Goal: Task Accomplishment & Management: Manage account settings

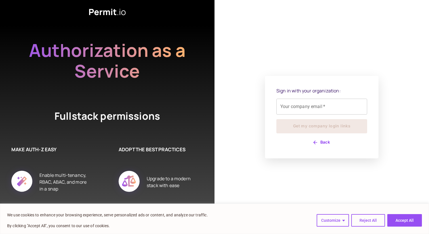
click at [288, 108] on div "Your company email   * Your company email   *" at bounding box center [322, 107] width 91 height 16
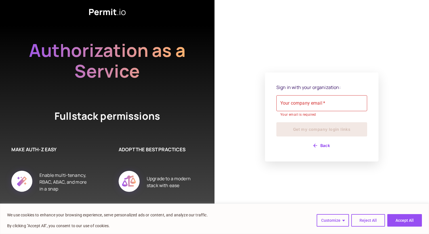
click at [296, 104] on input "Your company email   *" at bounding box center [322, 103] width 91 height 16
type input "**********"
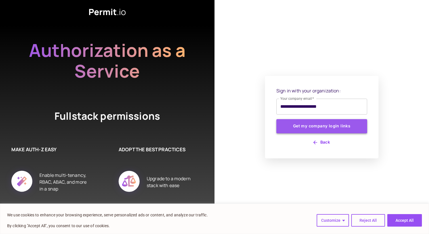
click at [304, 126] on button "Get my company login links" at bounding box center [322, 126] width 91 height 14
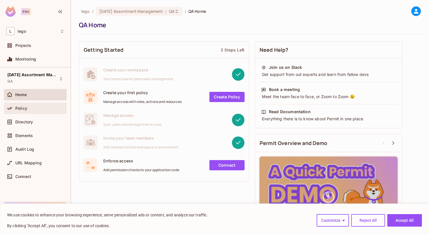
click at [26, 106] on span "Policy" at bounding box center [21, 108] width 12 height 5
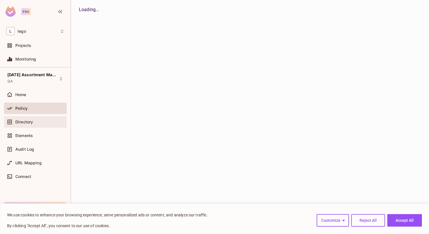
click at [25, 120] on span "Directory" at bounding box center [24, 122] width 18 height 5
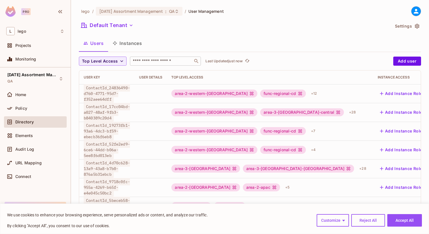
click at [154, 59] on input "text" at bounding box center [162, 61] width 60 height 6
paste input "**********"
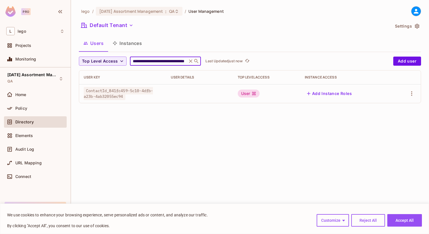
type input "**********"
click at [324, 92] on button "Add Instance Roles" at bounding box center [329, 93] width 49 height 9
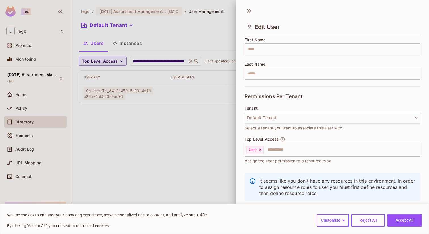
scroll to position [73, 0]
click at [281, 151] on input "text" at bounding box center [336, 148] width 145 height 11
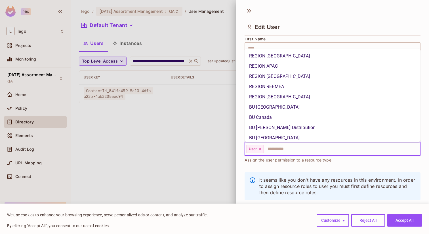
scroll to position [216, 0]
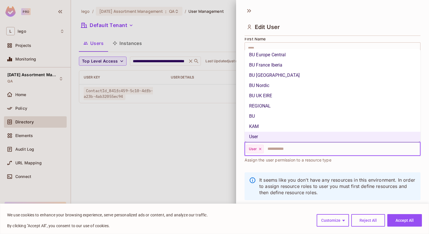
click at [278, 120] on li "BU" at bounding box center [333, 116] width 176 height 10
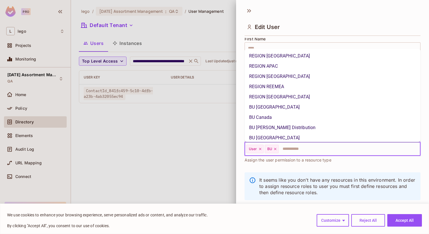
click at [291, 145] on input "text" at bounding box center [344, 148] width 130 height 11
click at [294, 136] on li "BU Mexico" at bounding box center [333, 137] width 176 height 10
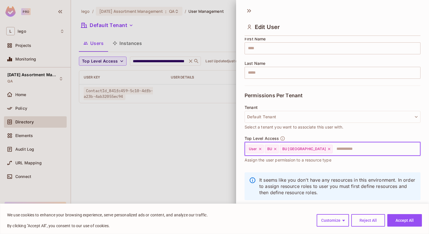
click at [333, 147] on input "text" at bounding box center [371, 148] width 76 height 11
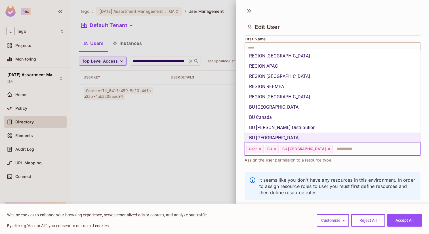
click at [330, 124] on li "BU LAM Distribution" at bounding box center [333, 127] width 176 height 10
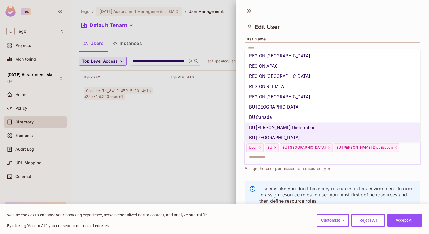
click at [358, 152] on input "text" at bounding box center [328, 157] width 164 height 11
click at [364, 111] on li "BU Brazil" at bounding box center [333, 107] width 176 height 10
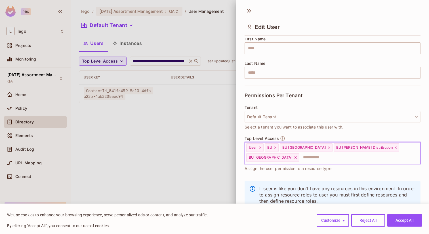
click at [388, 152] on input "text" at bounding box center [355, 157] width 110 height 11
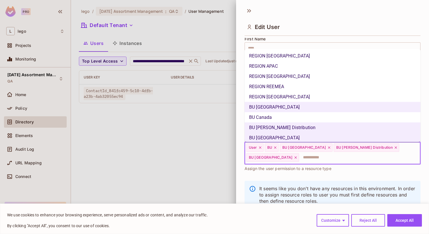
click at [379, 95] on li "REGION WESTERN EUROPE" at bounding box center [333, 96] width 176 height 10
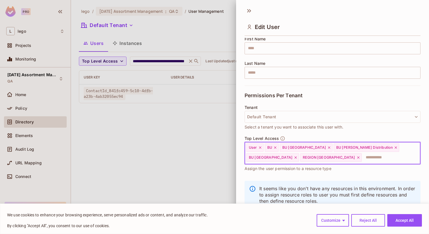
click at [398, 149] on div "User BU BU Mexico BU LAM Distribution BU Brazil REGION WESTERN EUROPE ​" at bounding box center [333, 153] width 176 height 22
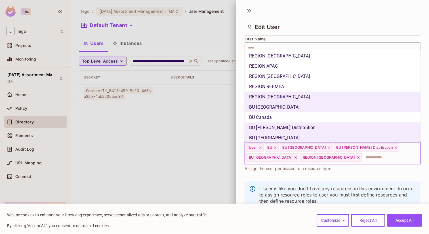
click at [332, 84] on li "REGION REEMEA" at bounding box center [333, 86] width 176 height 10
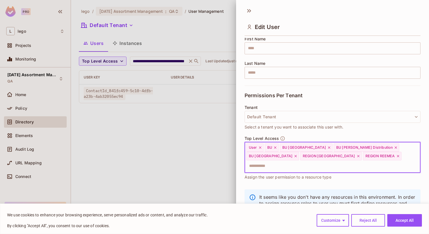
click at [349, 166] on div "Top Level Access User BU BU Mexico BU LAM Distribution BU Brazil REGION WESTERN…" at bounding box center [333, 158] width 176 height 44
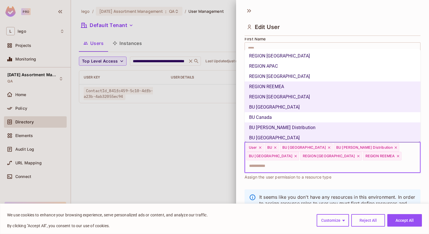
click at [349, 162] on input "text" at bounding box center [328, 165] width 164 height 11
click at [325, 114] on li "BU Canada" at bounding box center [333, 117] width 176 height 10
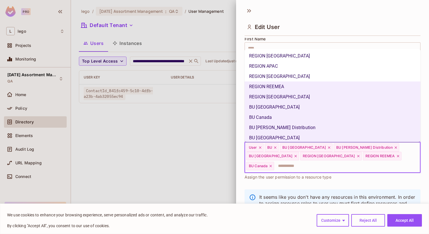
click at [382, 160] on input "text" at bounding box center [342, 165] width 135 height 11
click at [317, 72] on li "REGION CHINA" at bounding box center [333, 76] width 176 height 10
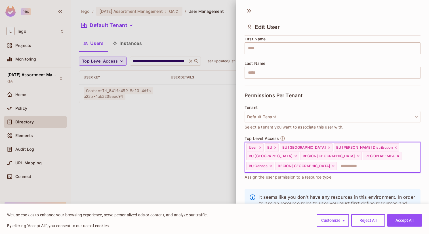
click at [375, 165] on input "text" at bounding box center [374, 165] width 72 height 11
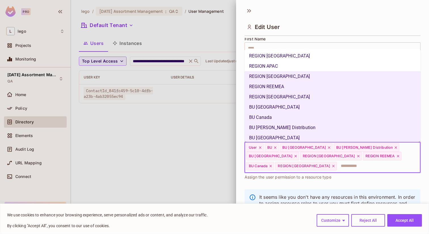
click at [318, 64] on li "REGION APAC" at bounding box center [333, 66] width 176 height 10
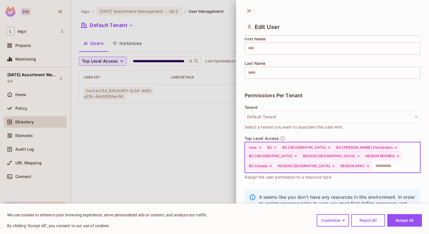
click at [372, 171] on input "text" at bounding box center [390, 165] width 37 height 11
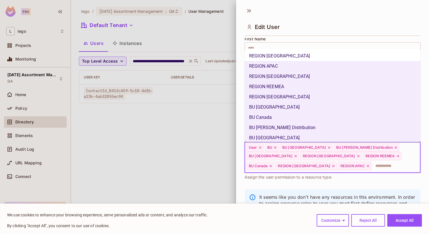
click at [300, 57] on li "REGION AMERICAS" at bounding box center [333, 56] width 176 height 10
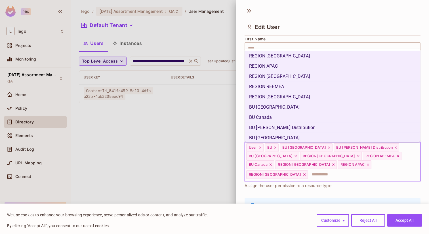
click at [340, 169] on input "text" at bounding box center [359, 174] width 101 height 11
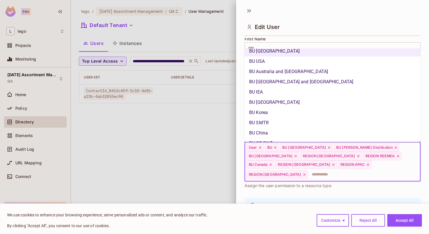
scroll to position [100, 0]
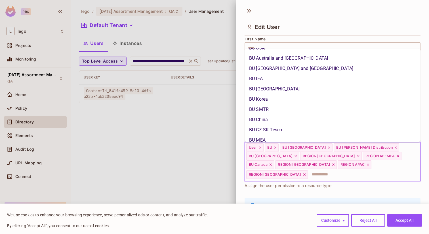
click at [288, 84] on li "BU Japan" at bounding box center [333, 89] width 176 height 10
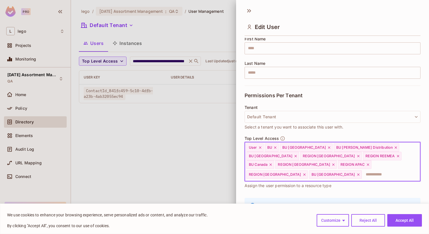
type input "*"
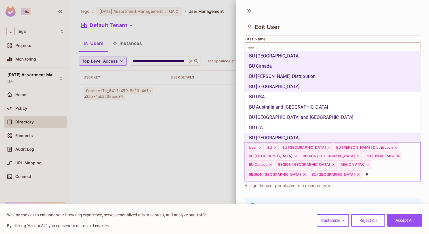
click at [303, 97] on li "BU USA" at bounding box center [333, 96] width 176 height 10
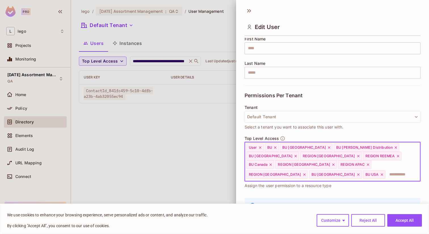
type input "*"
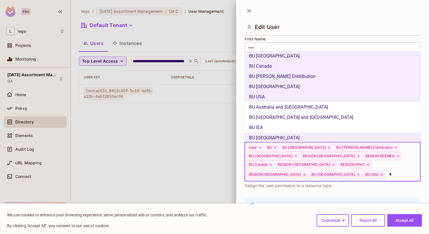
click at [324, 111] on li "BU Australia and New Zealand" at bounding box center [333, 107] width 176 height 10
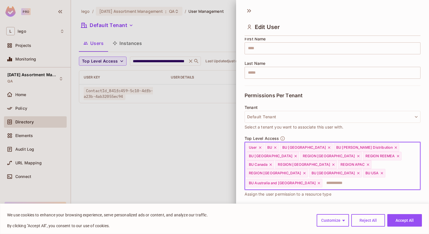
type input "*"
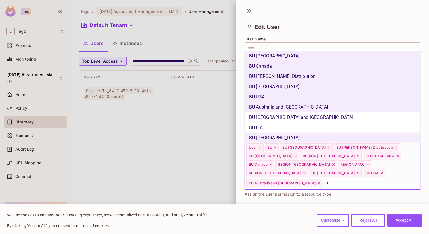
click at [330, 124] on li "BU IEA" at bounding box center [333, 127] width 176 height 10
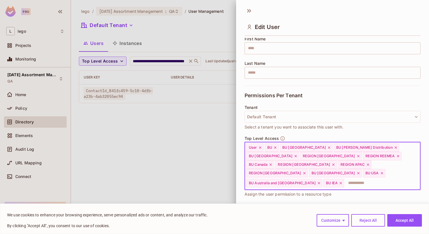
click at [352, 177] on input "text" at bounding box center [377, 182] width 65 height 11
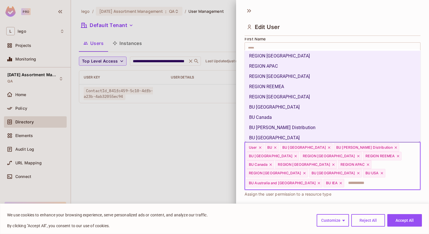
type input "*"
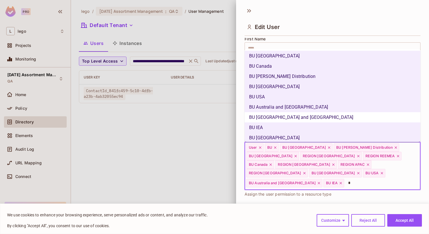
click at [310, 119] on li "BU Hong Kong and Taiwan" at bounding box center [333, 117] width 176 height 10
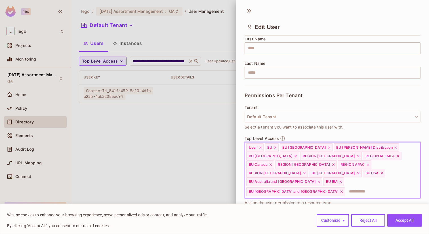
type input "*"
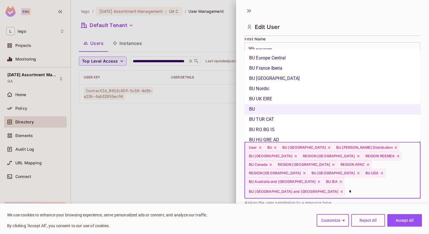
scroll to position [167, 0]
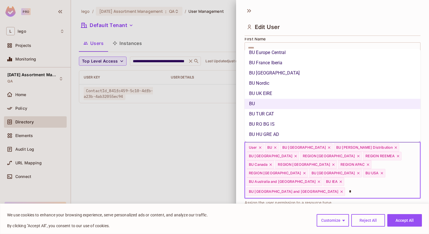
click at [321, 93] on li "BU UK EIRE" at bounding box center [333, 93] width 176 height 10
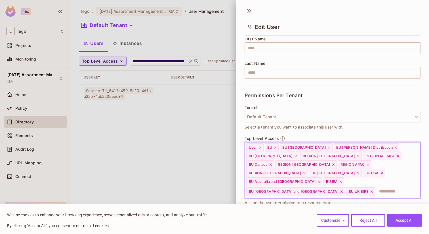
type input "*"
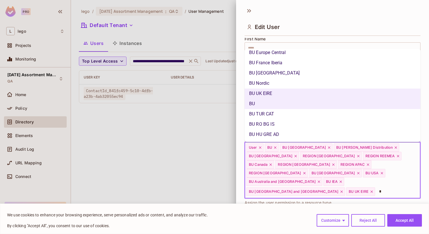
click at [292, 123] on li "BU RO BG IS" at bounding box center [333, 124] width 176 height 10
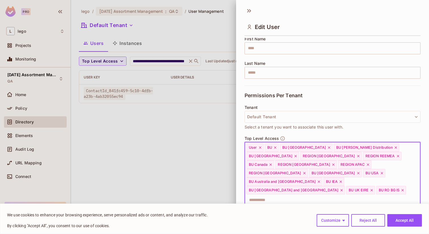
type input "*"
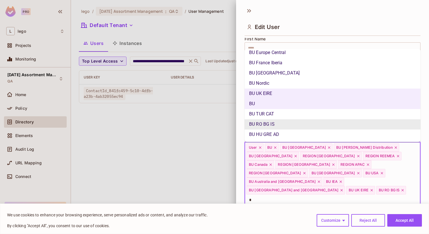
click at [289, 134] on li "BU HU GRE AD" at bounding box center [333, 134] width 176 height 10
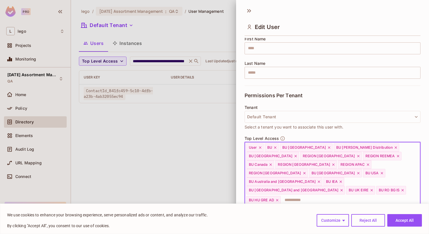
type input "*"
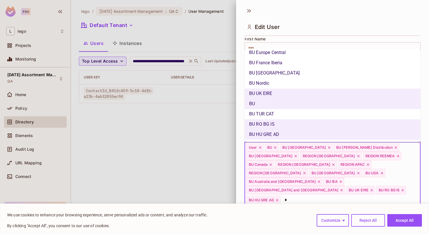
click at [297, 109] on li "BU TUR CAT" at bounding box center [333, 114] width 176 height 10
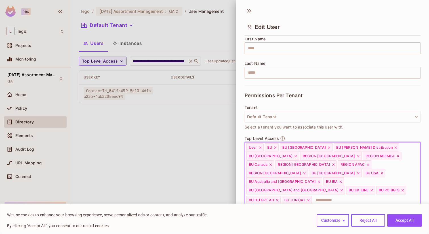
type input "*"
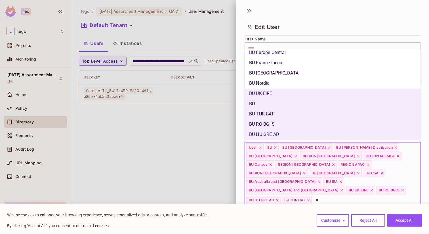
click at [312, 76] on li "BU Italy" at bounding box center [333, 73] width 176 height 10
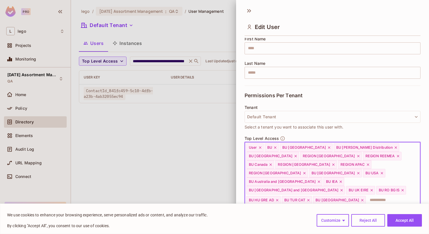
type input "*"
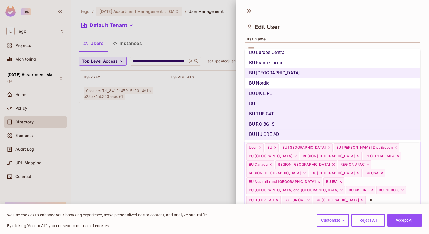
scroll to position [160, 0]
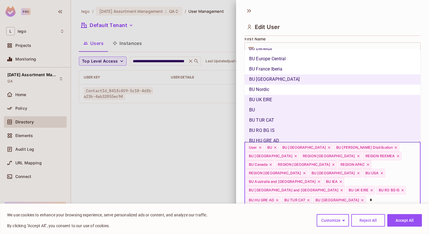
click at [314, 92] on li "BU Nordic" at bounding box center [333, 89] width 176 height 10
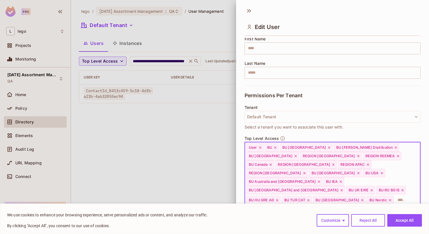
type input "*"
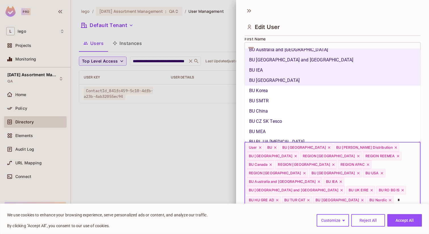
scroll to position [97, 0]
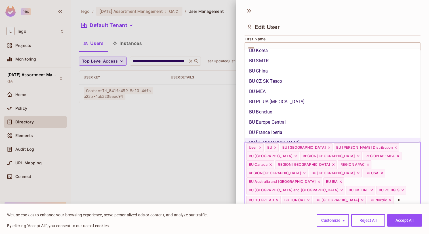
click at [298, 84] on li "BU CZ SK Tesco" at bounding box center [333, 81] width 176 height 10
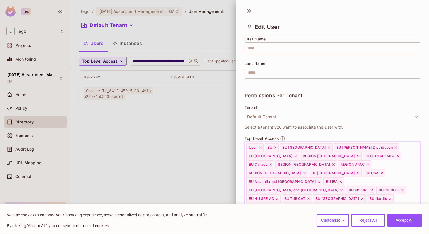
type input "*"
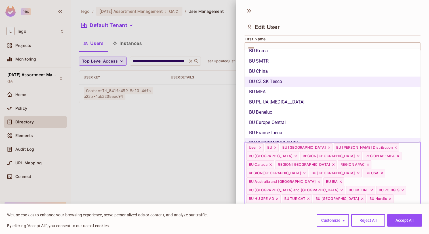
scroll to position [167, 0]
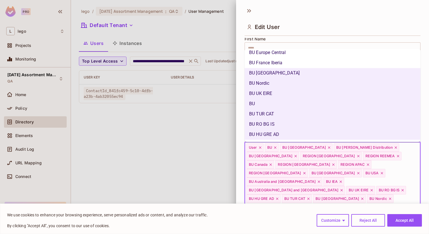
click at [291, 58] on li "BU France Iberia" at bounding box center [333, 63] width 176 height 10
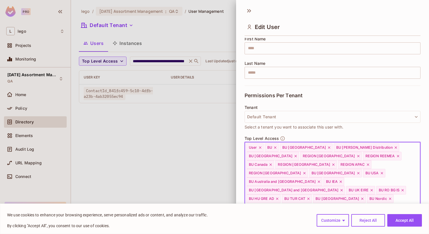
type input "*"
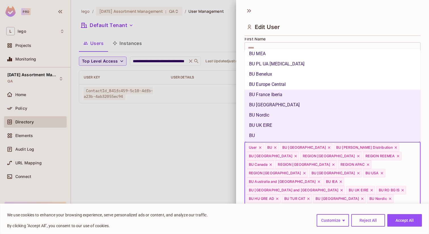
scroll to position [134, 0]
click at [313, 84] on li "BU Europe Central" at bounding box center [333, 85] width 176 height 10
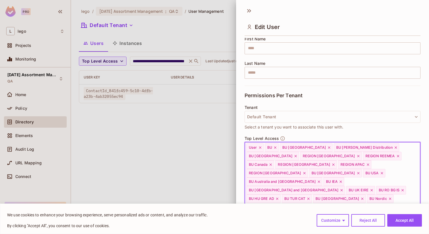
type input "*"
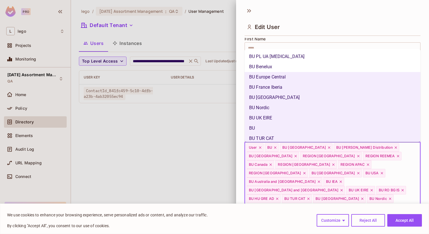
scroll to position [86, 0]
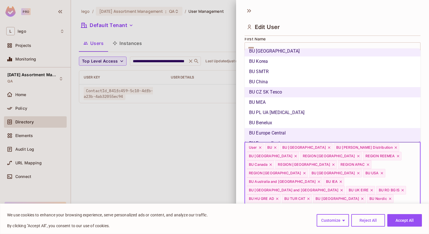
click at [339, 108] on li "BU PL UA BAL" at bounding box center [333, 112] width 176 height 10
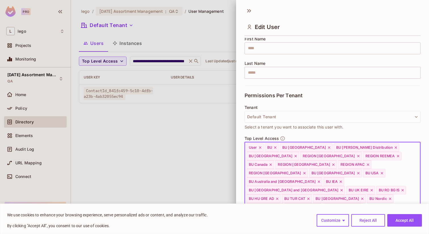
type input "*"
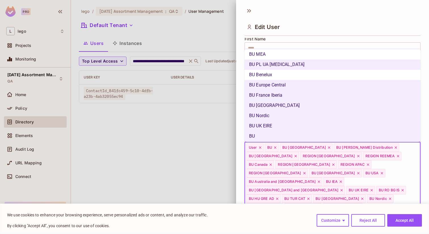
scroll to position [72, 0]
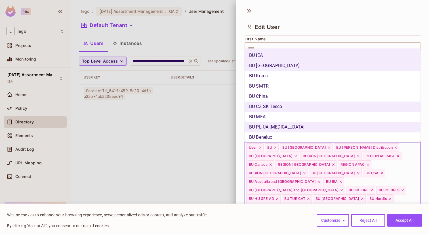
click at [285, 96] on li "BU China" at bounding box center [333, 96] width 176 height 10
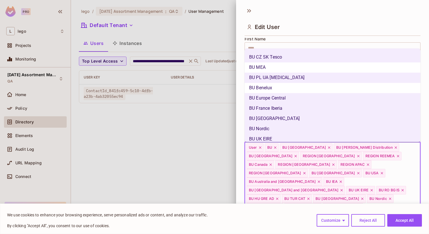
scroll to position [167, 0]
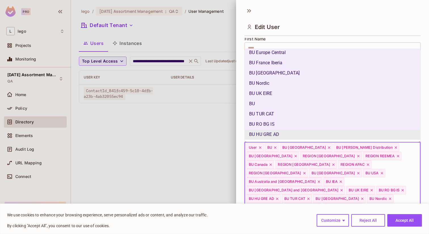
type input "*"
click at [293, 216] on div "We use cookies to enhance your browsing experience, serve personalized ads or c…" at bounding box center [214, 220] width 415 height 18
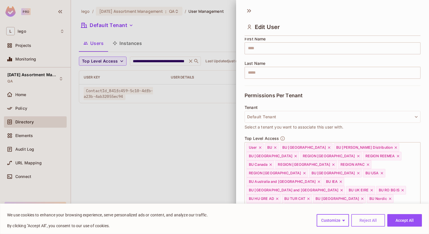
click at [381, 222] on button "Reject All" at bounding box center [369, 220] width 34 height 12
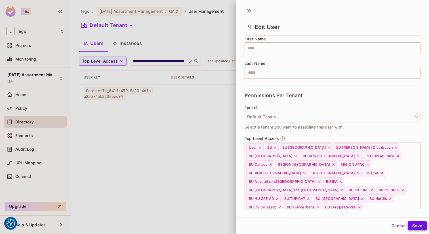
click at [417, 225] on button "Save" at bounding box center [417, 225] width 19 height 9
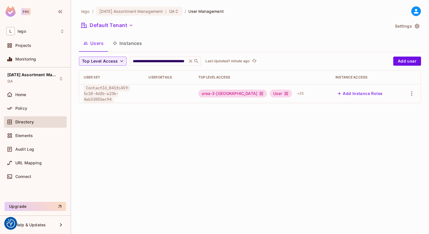
click at [96, 88] on span "ContactId_841fc459-5c10-4dfb-a23b-4ab32055ec94" at bounding box center [107, 93] width 46 height 19
drag, startPoint x: 96, startPoint y: 88, endPoint x: 97, endPoint y: 91, distance: 3.1
click at [97, 91] on span "ContactId_841fc459-5c10-4dfb-a23b-4ab32055ec94" at bounding box center [107, 93] width 46 height 19
click at [97, 90] on span "ContactId_841fc459-5c10-4dfb-a23b-4ab32055ec94" at bounding box center [107, 93] width 46 height 19
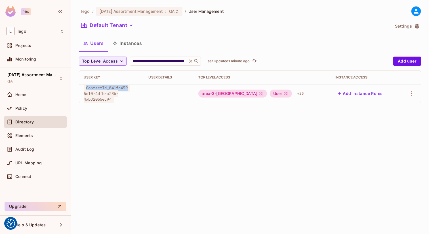
click at [97, 90] on span "ContactId_841fc459-5c10-4dfb-a23b-4ab32055ec94" at bounding box center [107, 93] width 46 height 19
click at [95, 90] on span "ContactId_841fc459-5c10-4dfb-a23b-4ab32055ec94" at bounding box center [107, 93] width 46 height 19
drag, startPoint x: 95, startPoint y: 90, endPoint x: 118, endPoint y: 95, distance: 24.1
click at [118, 95] on span "ContactId_841fc459-5c10-4dfb-a23b-4ab32055ec94" at bounding box center [107, 93] width 46 height 19
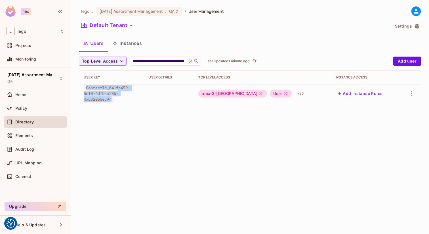
click at [118, 95] on span "ContactId_841fc459-5c10-4dfb-a23b-4ab32055ec94" at bounding box center [107, 93] width 46 height 19
click at [103, 91] on span "ContactId_841fc459-5c10-4dfb-a23b-4ab32055ec94" at bounding box center [107, 93] width 46 height 19
drag, startPoint x: 103, startPoint y: 91, endPoint x: 129, endPoint y: 96, distance: 26.3
click at [129, 96] on span "ContactId_841fc459-5c10-4dfb-a23b-4ab32055ec94" at bounding box center [107, 93] width 46 height 19
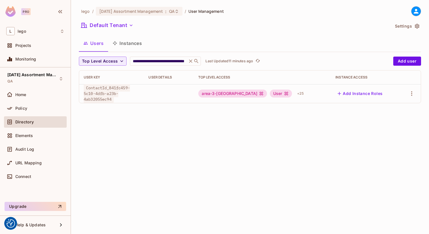
click at [78, 8] on div "**********" at bounding box center [250, 117] width 358 height 234
